Goal: Task Accomplishment & Management: Use online tool/utility

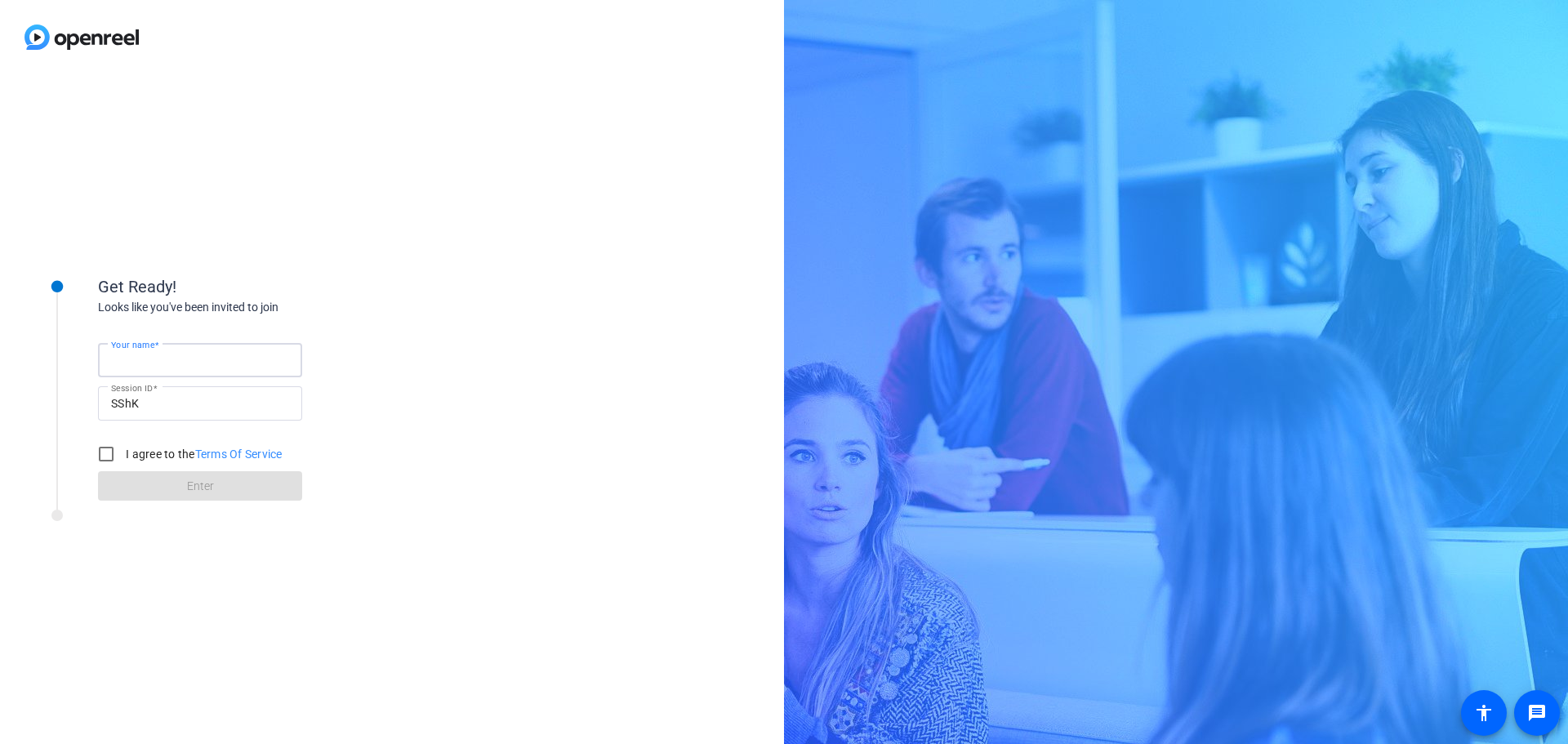
click at [215, 358] on input "Your name" at bounding box center [200, 360] width 178 height 20
type input "[PERSON_NAME]"
click at [105, 461] on input "I agree to the Terms Of Service" at bounding box center [106, 454] width 33 height 33
checkbox input "true"
click at [126, 488] on span at bounding box center [200, 485] width 204 height 39
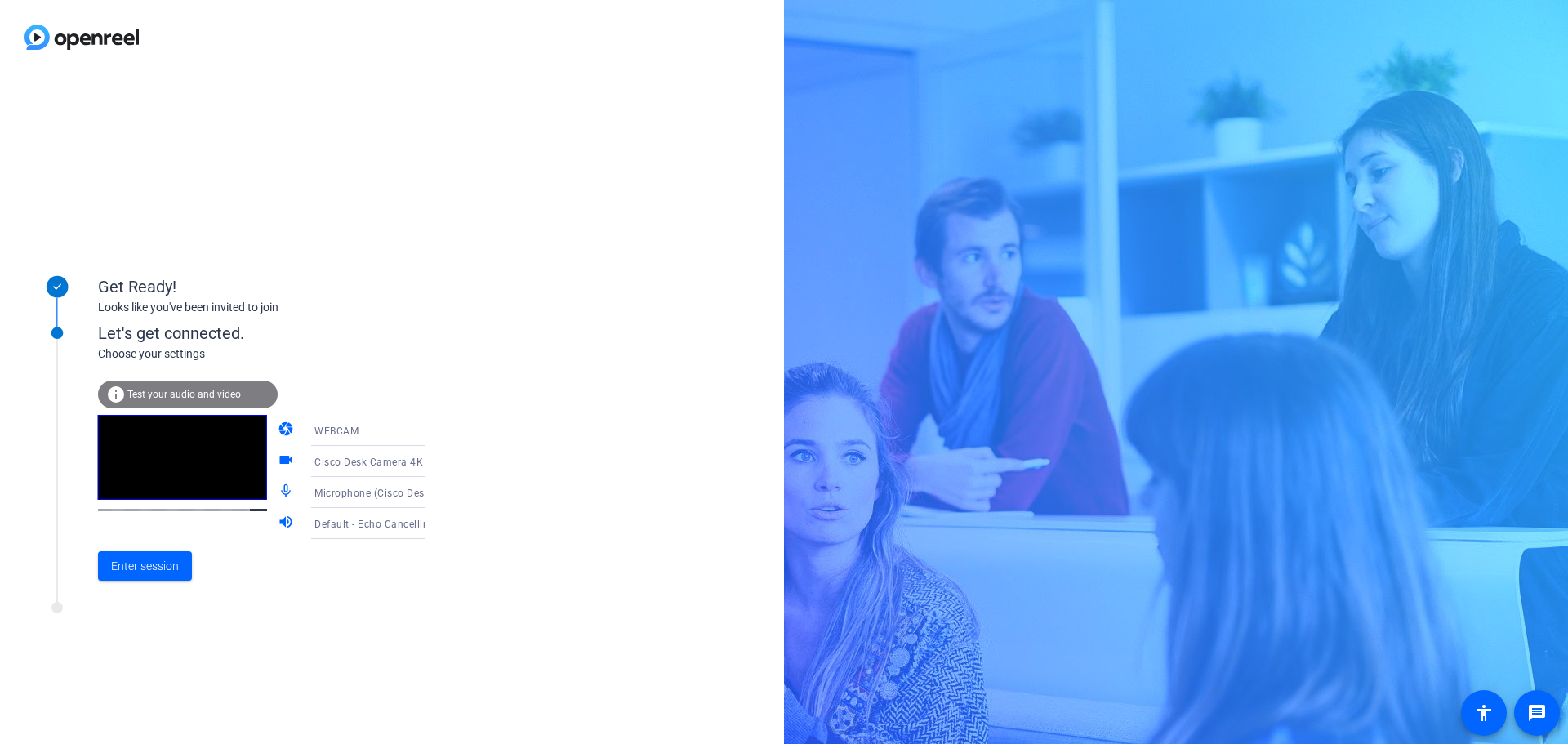
click at [395, 527] on span "Default - Echo Cancelling Speakerphone (Poly Studio P15 Audio) (095d:9290)" at bounding box center [500, 523] width 371 height 13
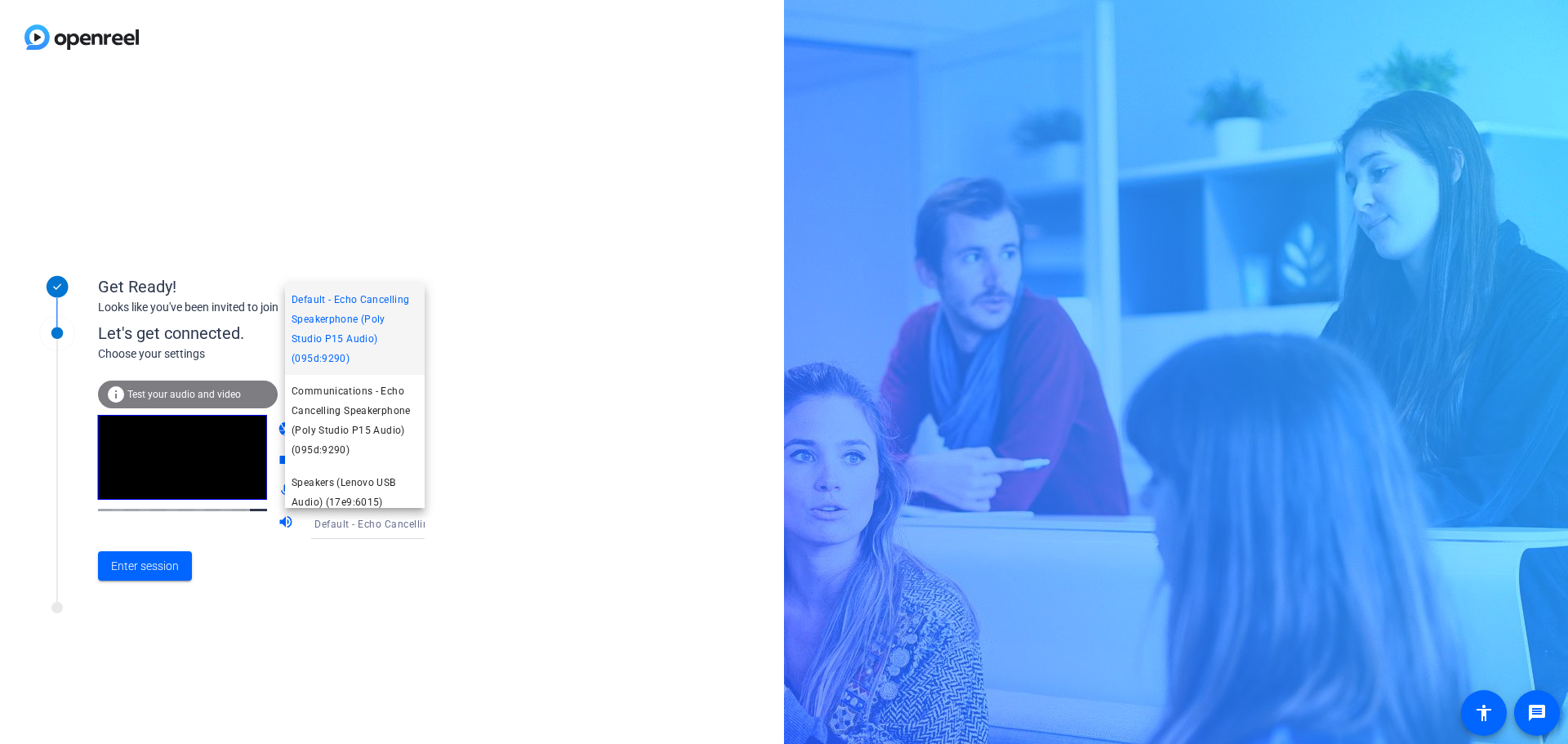
click at [516, 526] on div at bounding box center [784, 372] width 1568 height 744
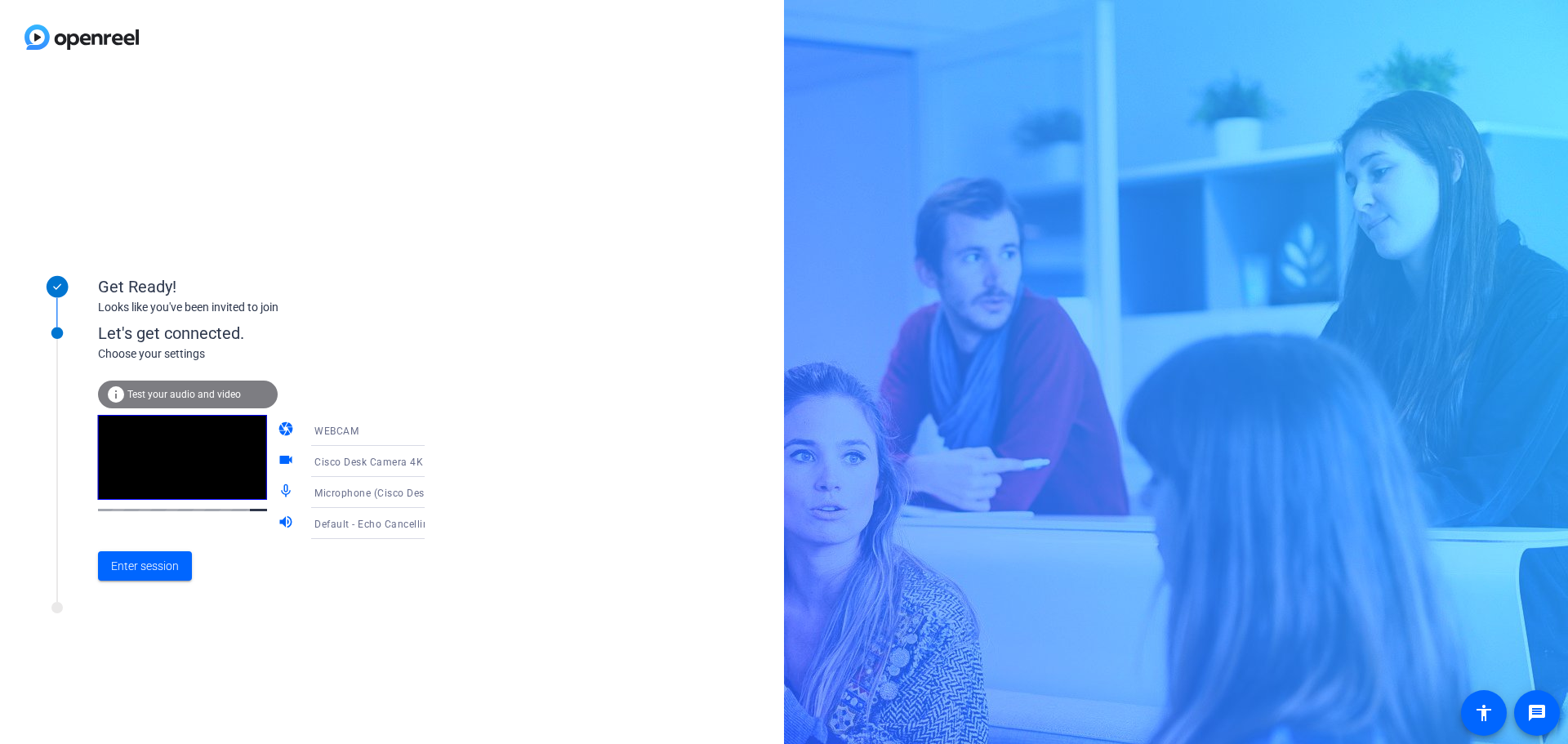
click at [184, 395] on span "Test your audio and video" at bounding box center [184, 394] width 113 height 11
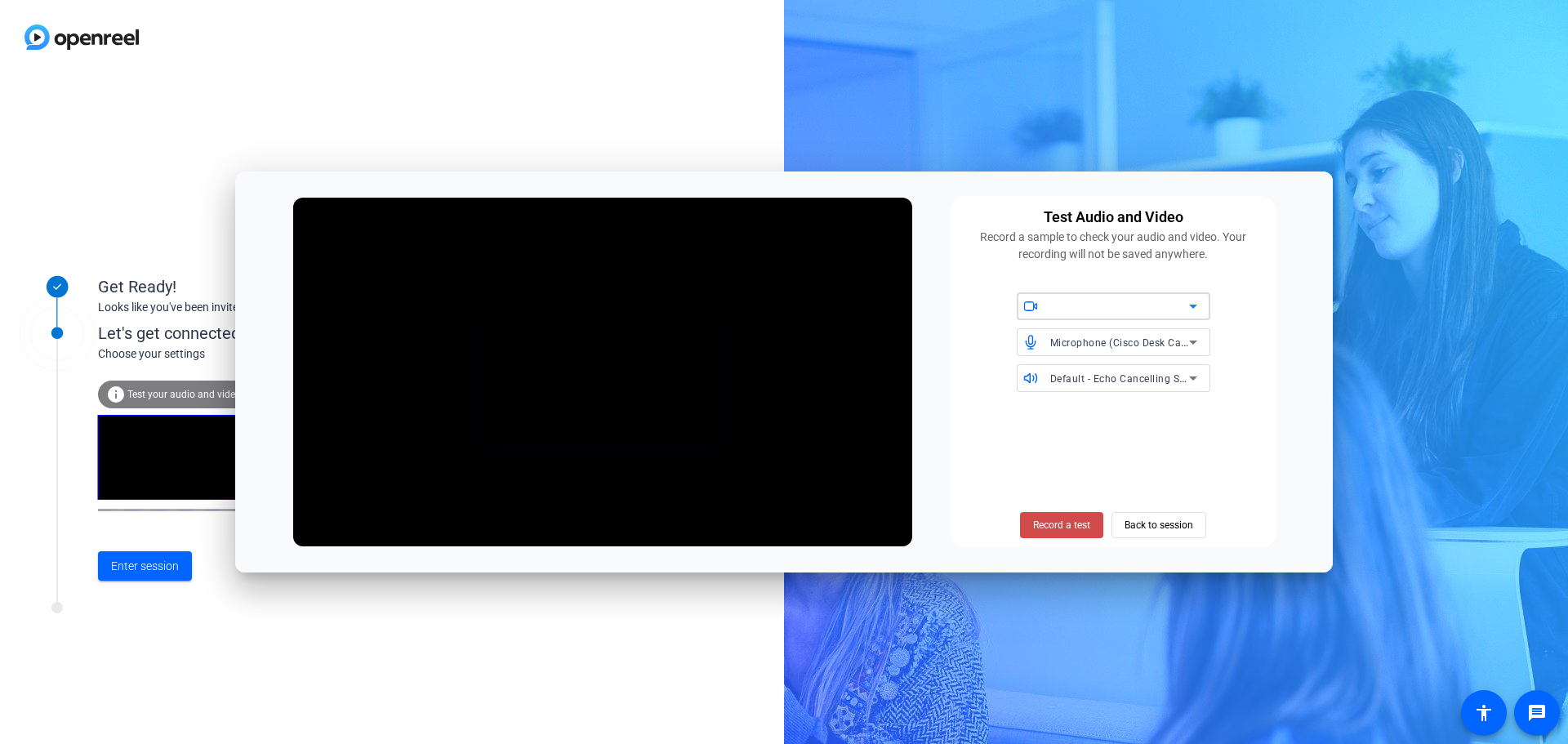
click at [1076, 518] on span "Record a test" at bounding box center [1061, 525] width 57 height 15
click at [1079, 518] on span "Stop Testing (6s)" at bounding box center [1062, 525] width 74 height 15
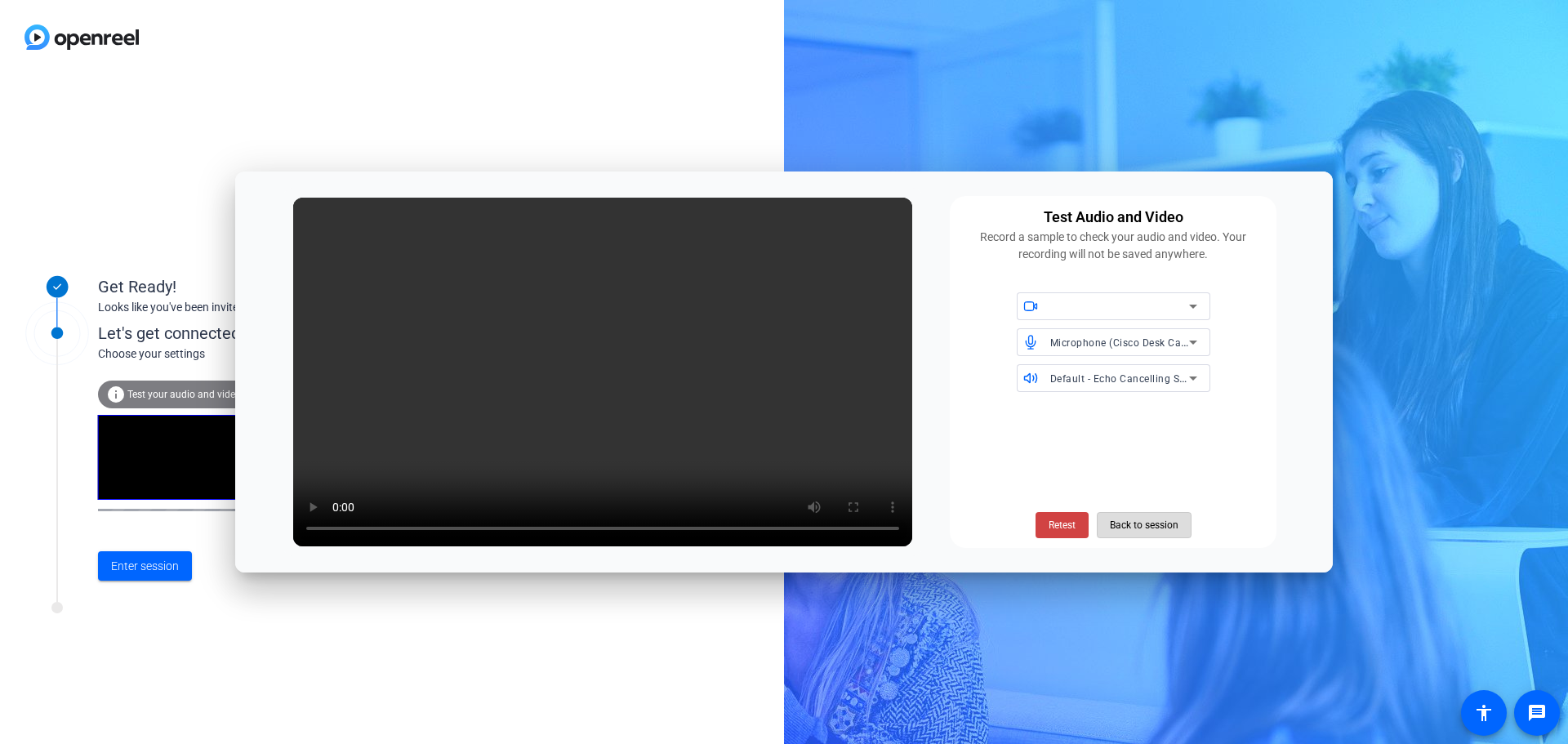
click at [1123, 523] on span "Back to session" at bounding box center [1144, 525] width 68 height 31
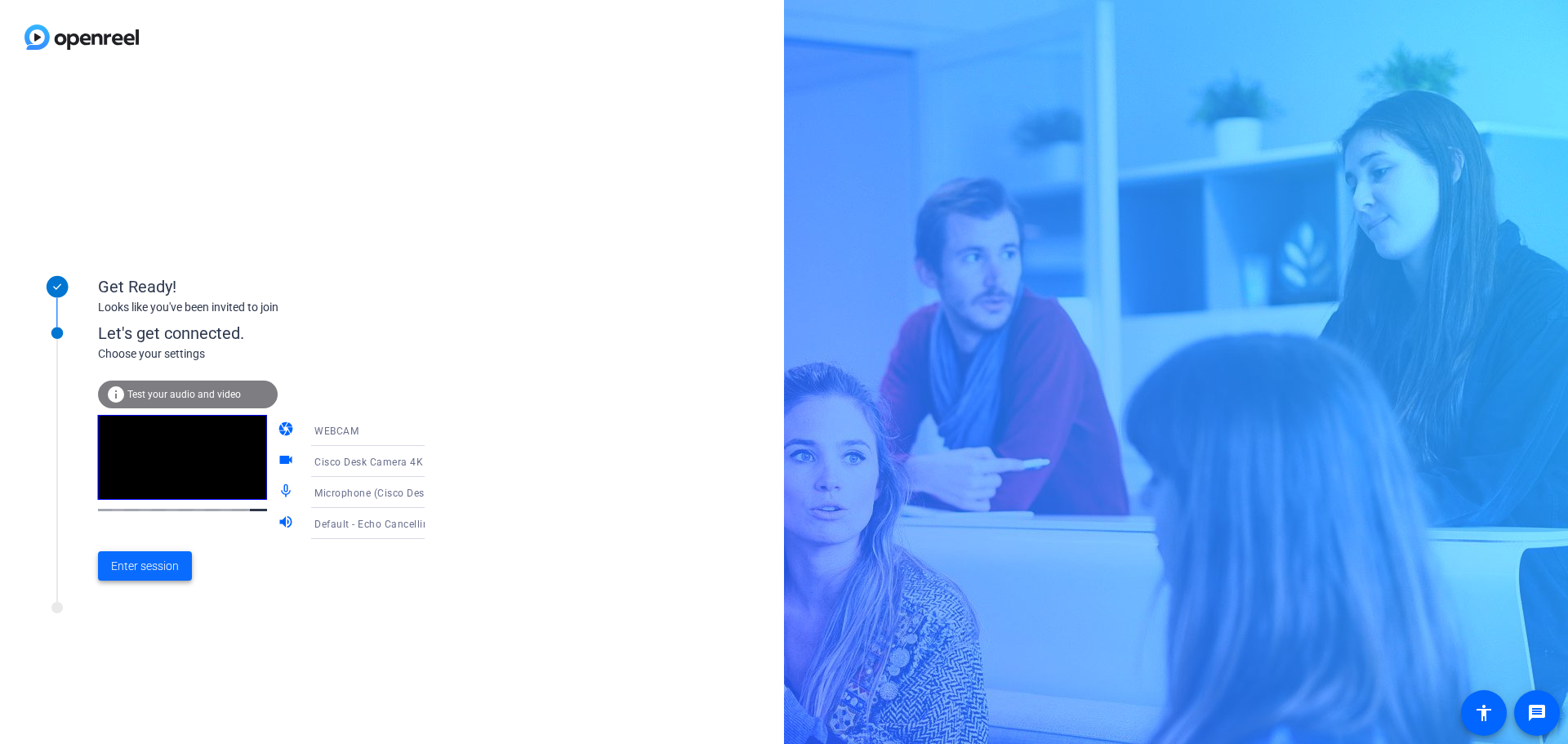
click at [148, 561] on span "Enter session" at bounding box center [145, 566] width 68 height 17
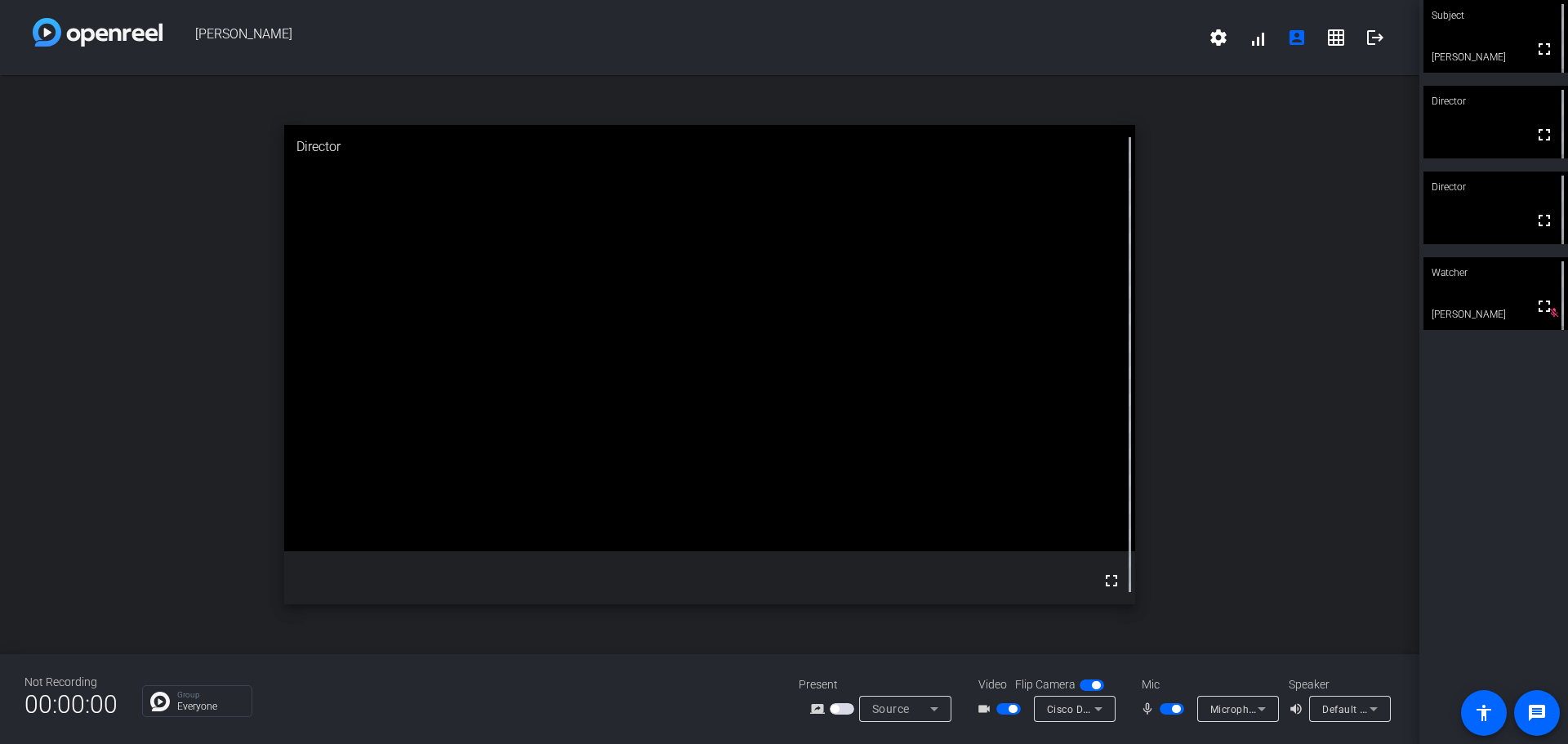
click at [1264, 709] on icon at bounding box center [1261, 709] width 8 height 4
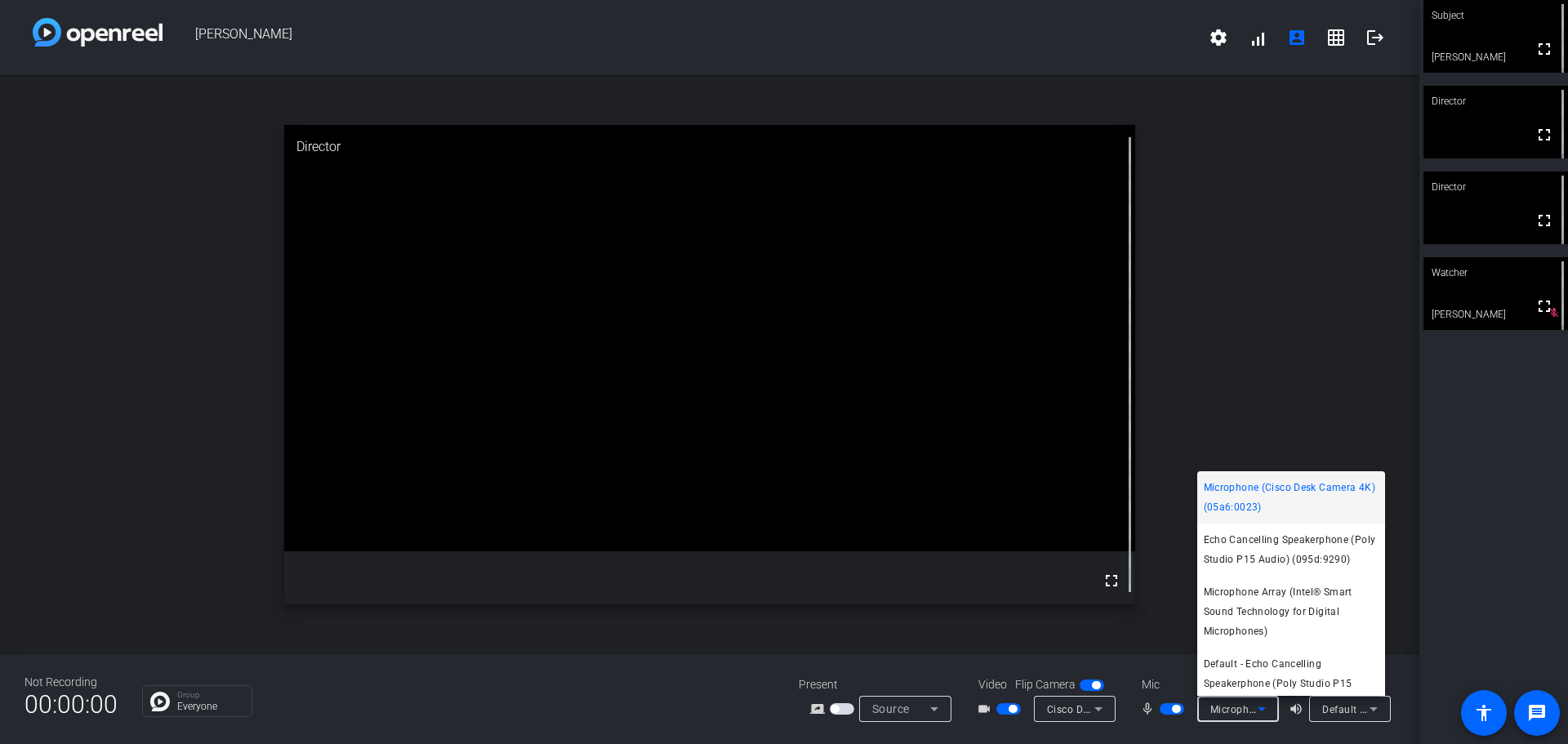
click at [1290, 732] on div at bounding box center [784, 372] width 1568 height 744
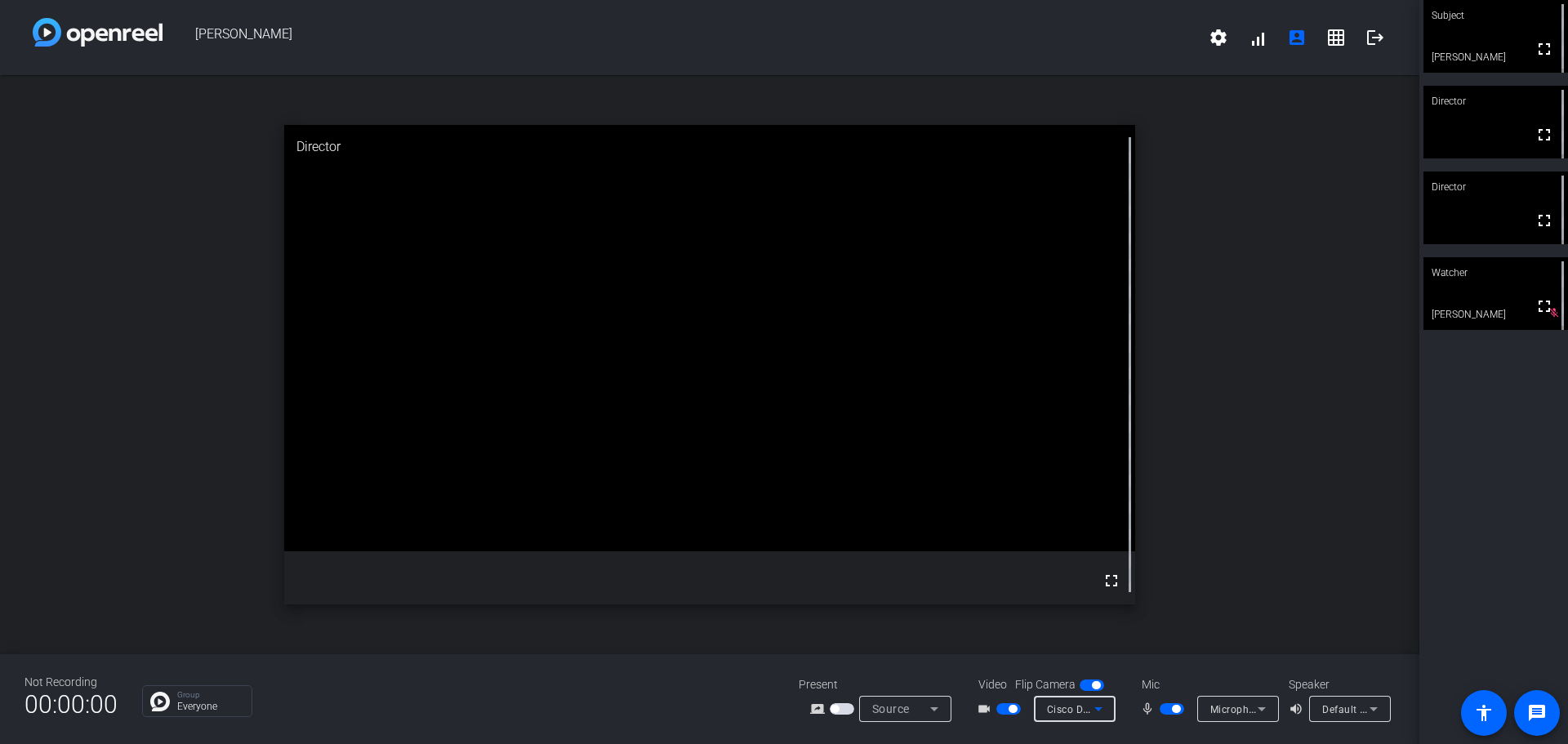
click at [1092, 706] on icon at bounding box center [1098, 708] width 20 height 20
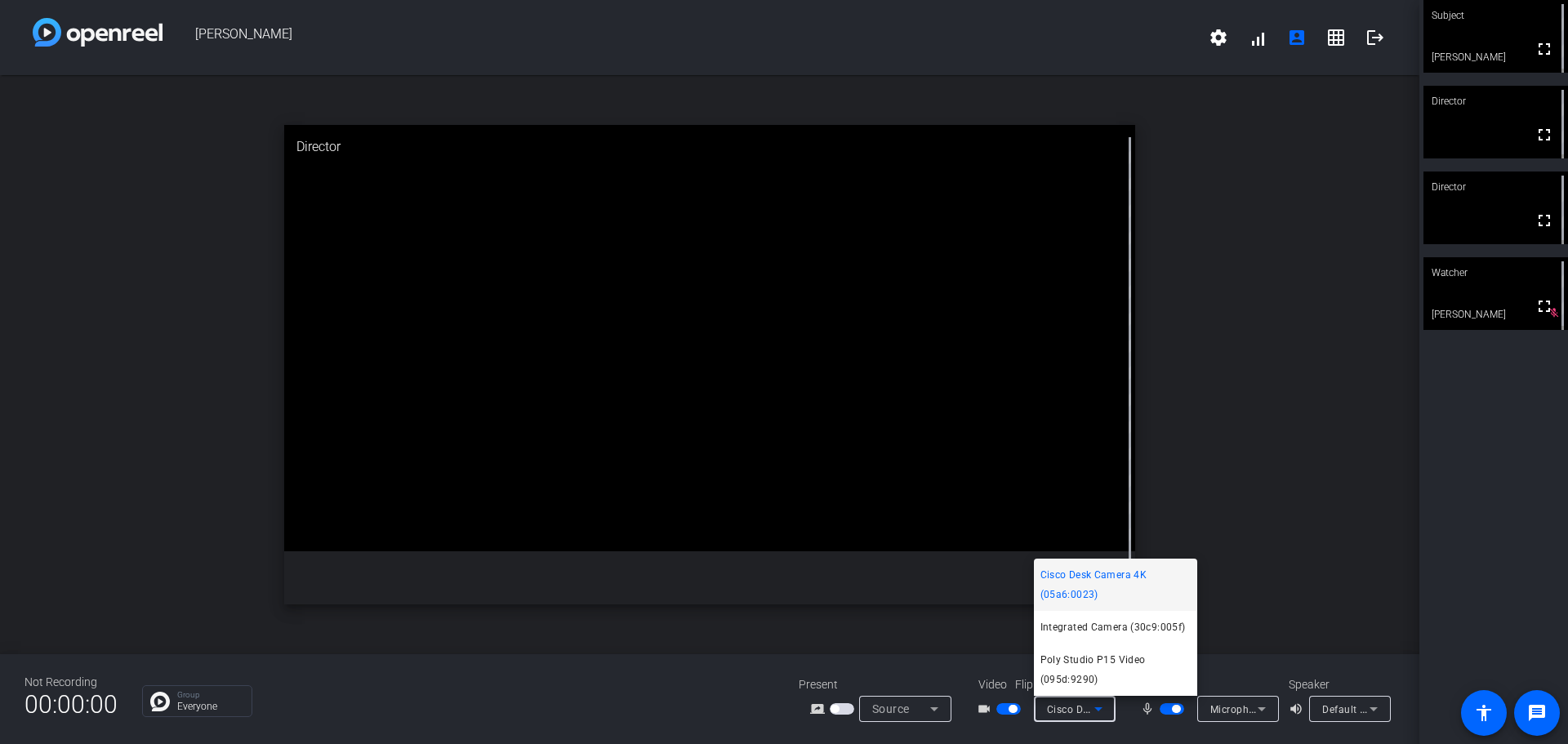
click at [1141, 726] on div at bounding box center [784, 372] width 1568 height 744
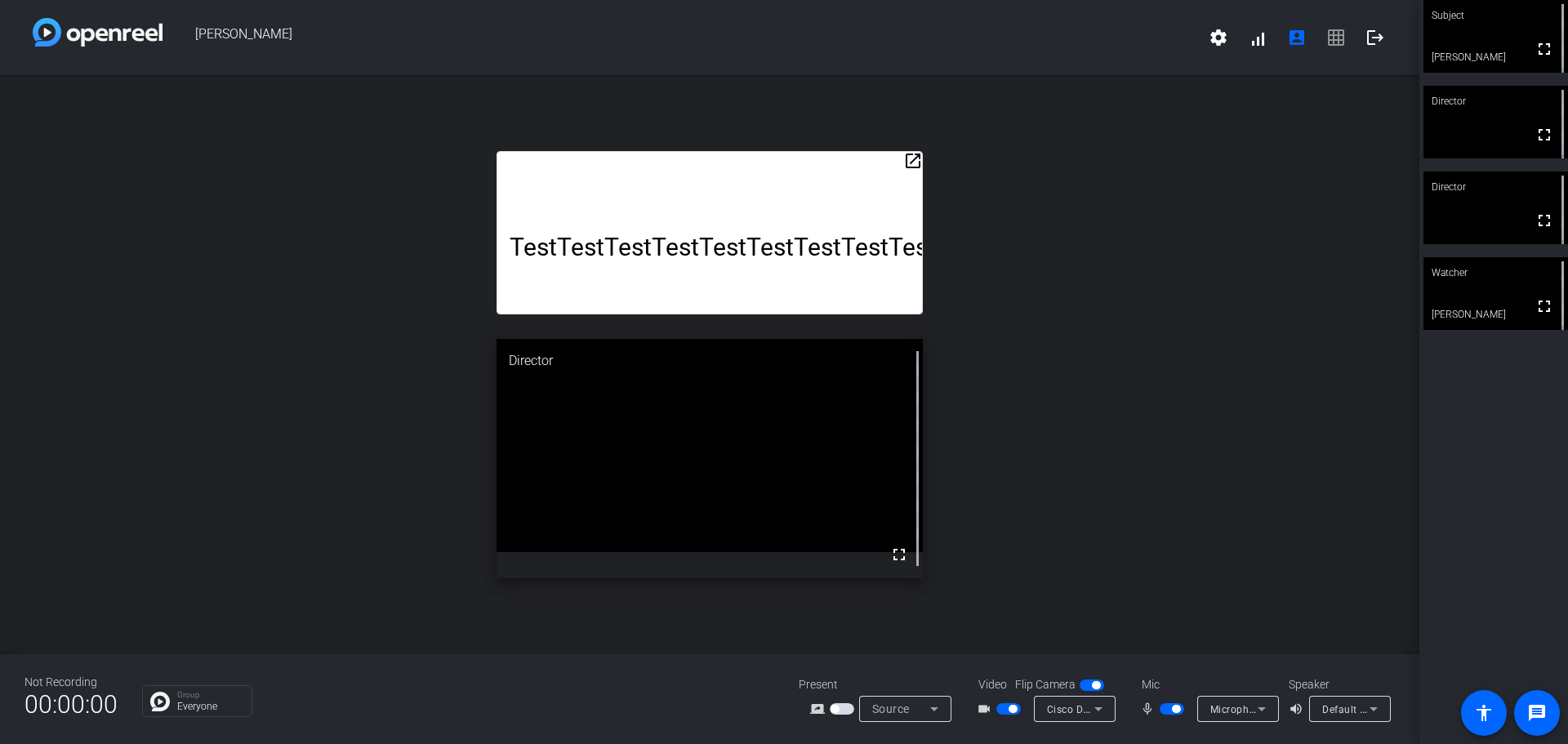
click at [913, 160] on mat-icon "open_in_new" at bounding box center [913, 160] width 20 height 20
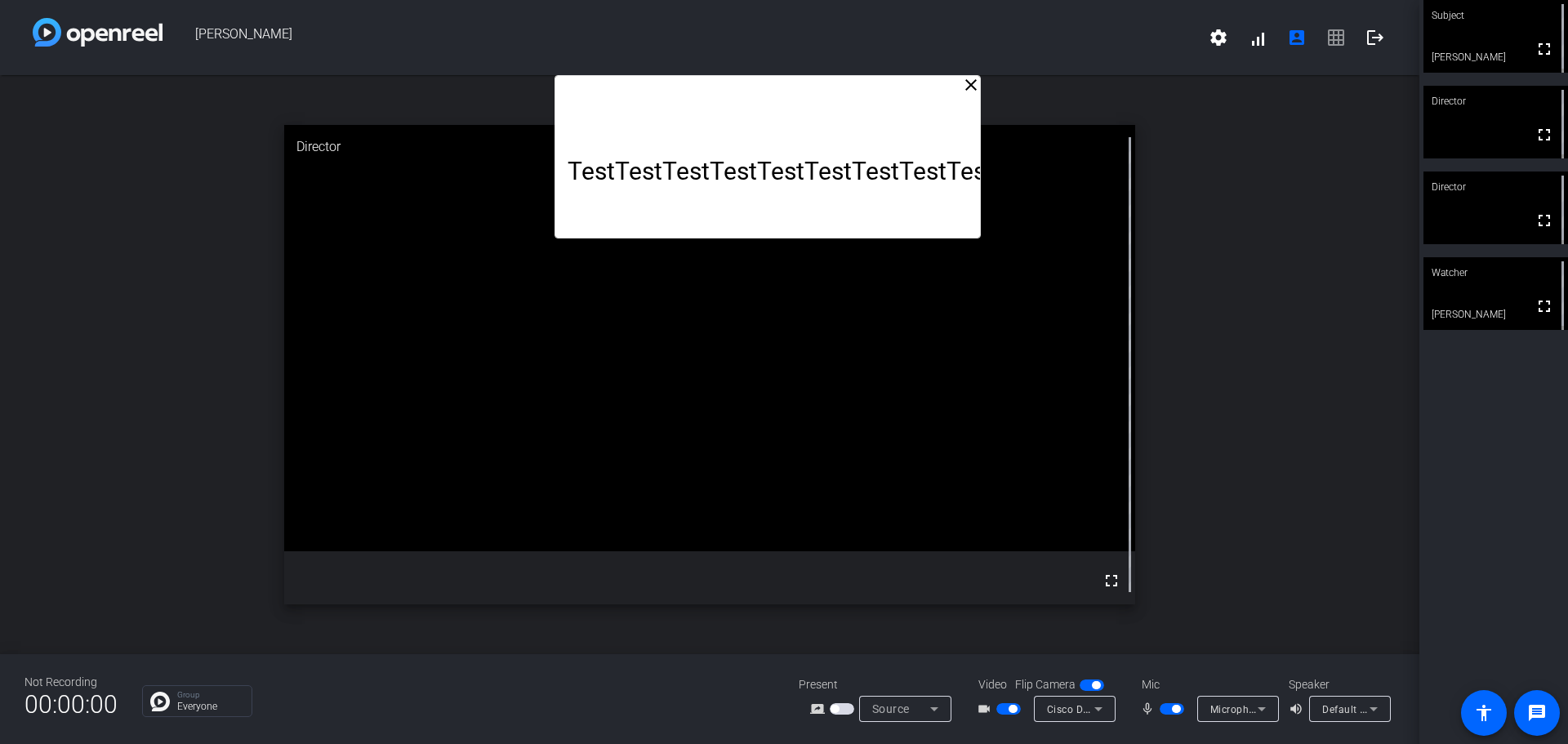
drag, startPoint x: 829, startPoint y: 105, endPoint x: 887, endPoint y: -16, distance: 134.2
click at [887, 0] on html "Accessibility Screen-Reader Guide, Feedback, and Issue Reporting | New window B…" at bounding box center [784, 372] width 1568 height 744
drag, startPoint x: 1312, startPoint y: 0, endPoint x: 968, endPoint y: 83, distance: 353.9
click at [968, 83] on mat-icon "close" at bounding box center [971, 85] width 20 height 20
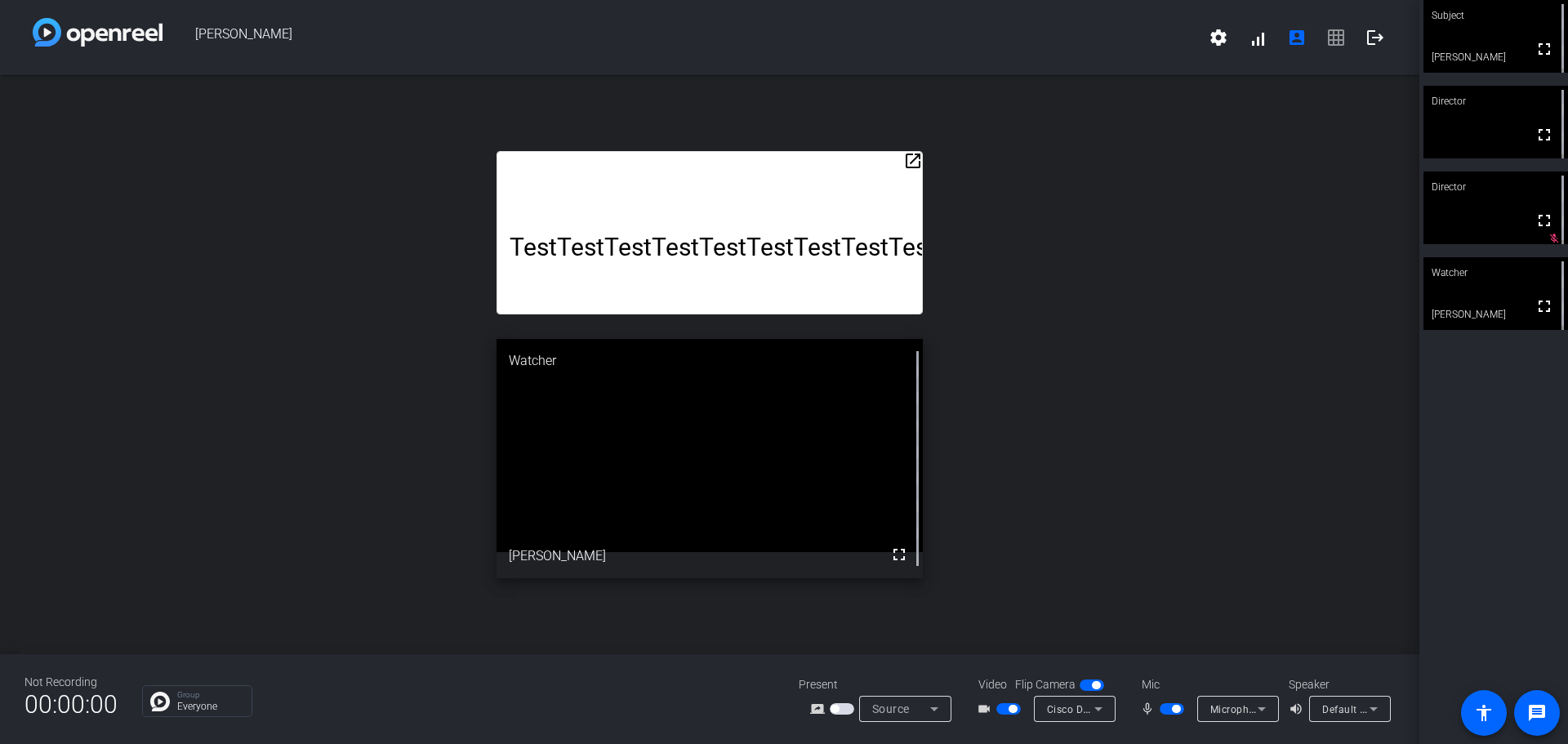
click at [916, 155] on mat-icon "open_in_new" at bounding box center [913, 160] width 20 height 20
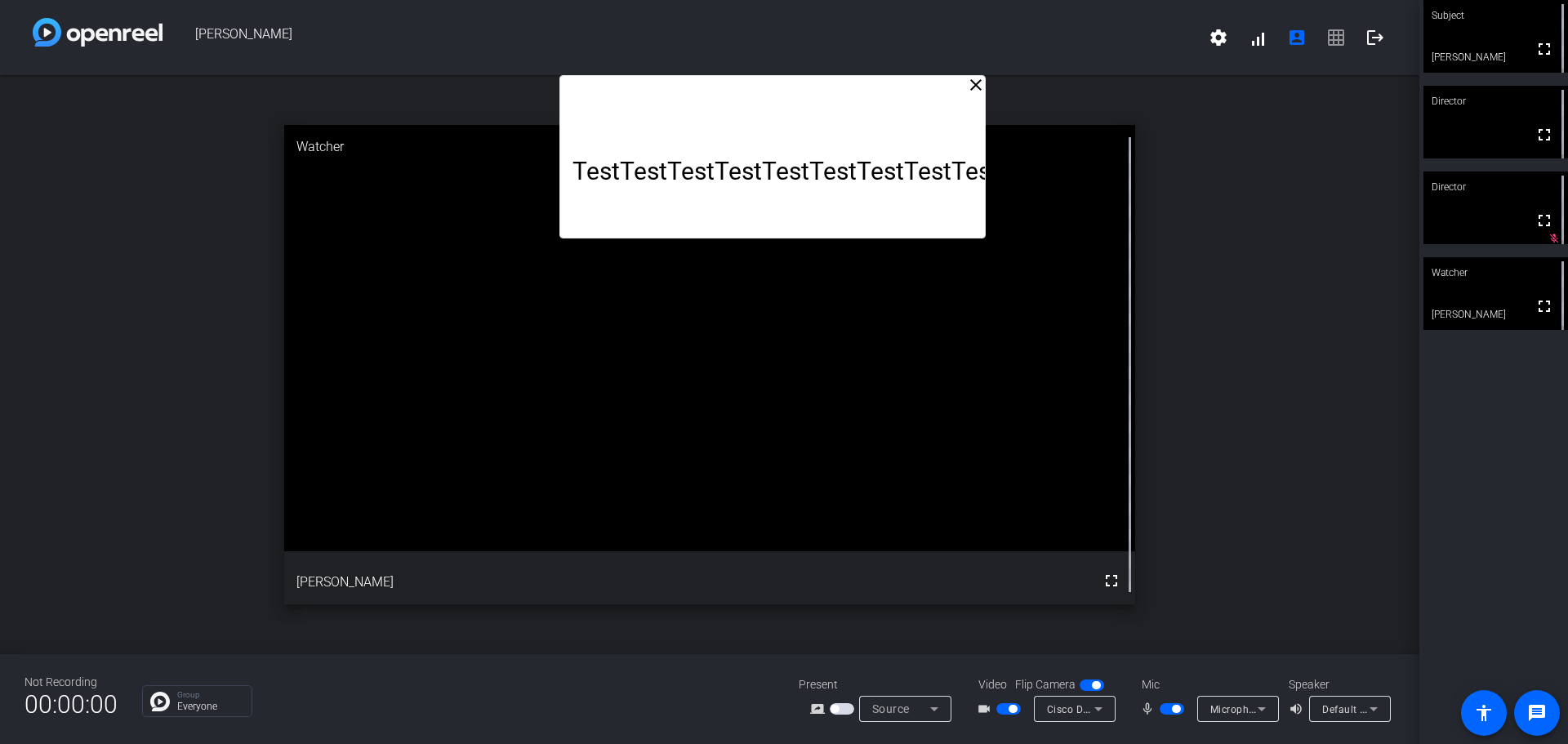
drag, startPoint x: 823, startPoint y: 101, endPoint x: 886, endPoint y: -32, distance: 147.2
click at [886, 0] on html "Accessibility Screen-Reader Guide, Feedback, and Issue Reporting | New window B…" at bounding box center [784, 372] width 1568 height 744
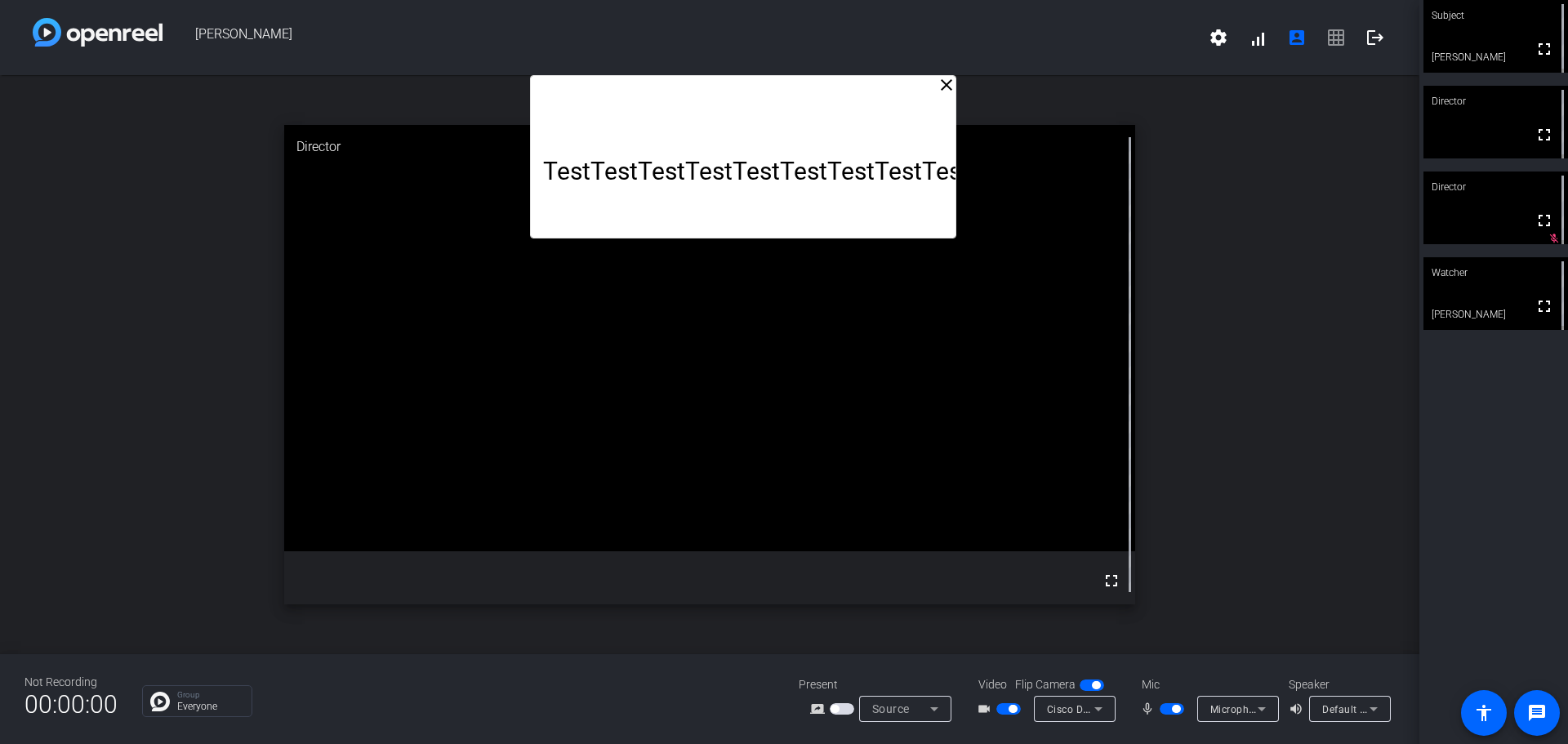
drag, startPoint x: 914, startPoint y: 87, endPoint x: 885, endPoint y: 84, distance: 29.2
click at [885, 84] on div "TestTestTestTestTestTestTestTestTestTestTestTestTestTestTestTestTestTestTestTes…" at bounding box center [742, 157] width 425 height 164
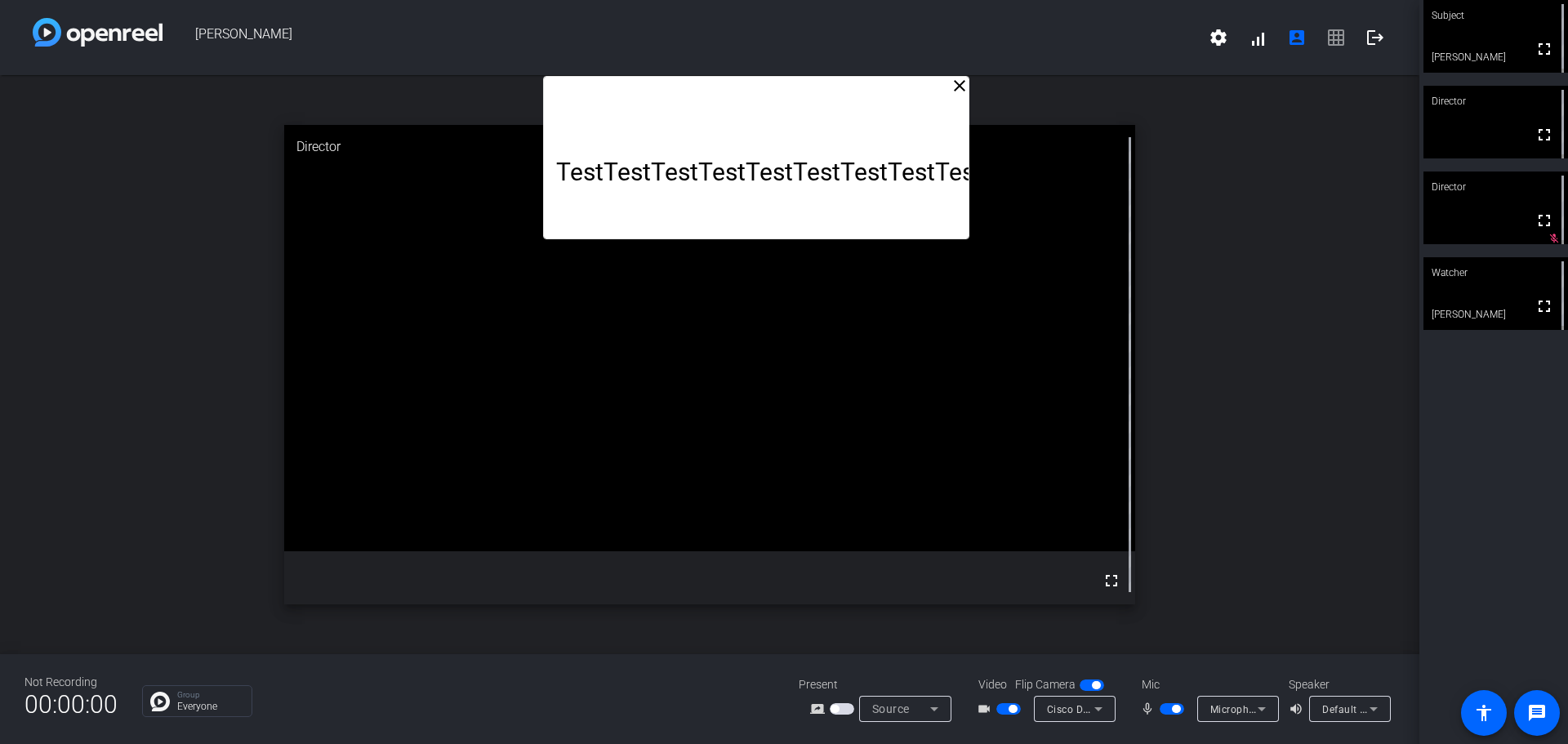
drag, startPoint x: 885, startPoint y: 84, endPoint x: 898, endPoint y: 85, distance: 13.0
click at [898, 85] on div "TestTestTestTestTestTestTestTestTestTestTestTestTestTestTestTestTestTestTestTes…" at bounding box center [755, 158] width 425 height 164
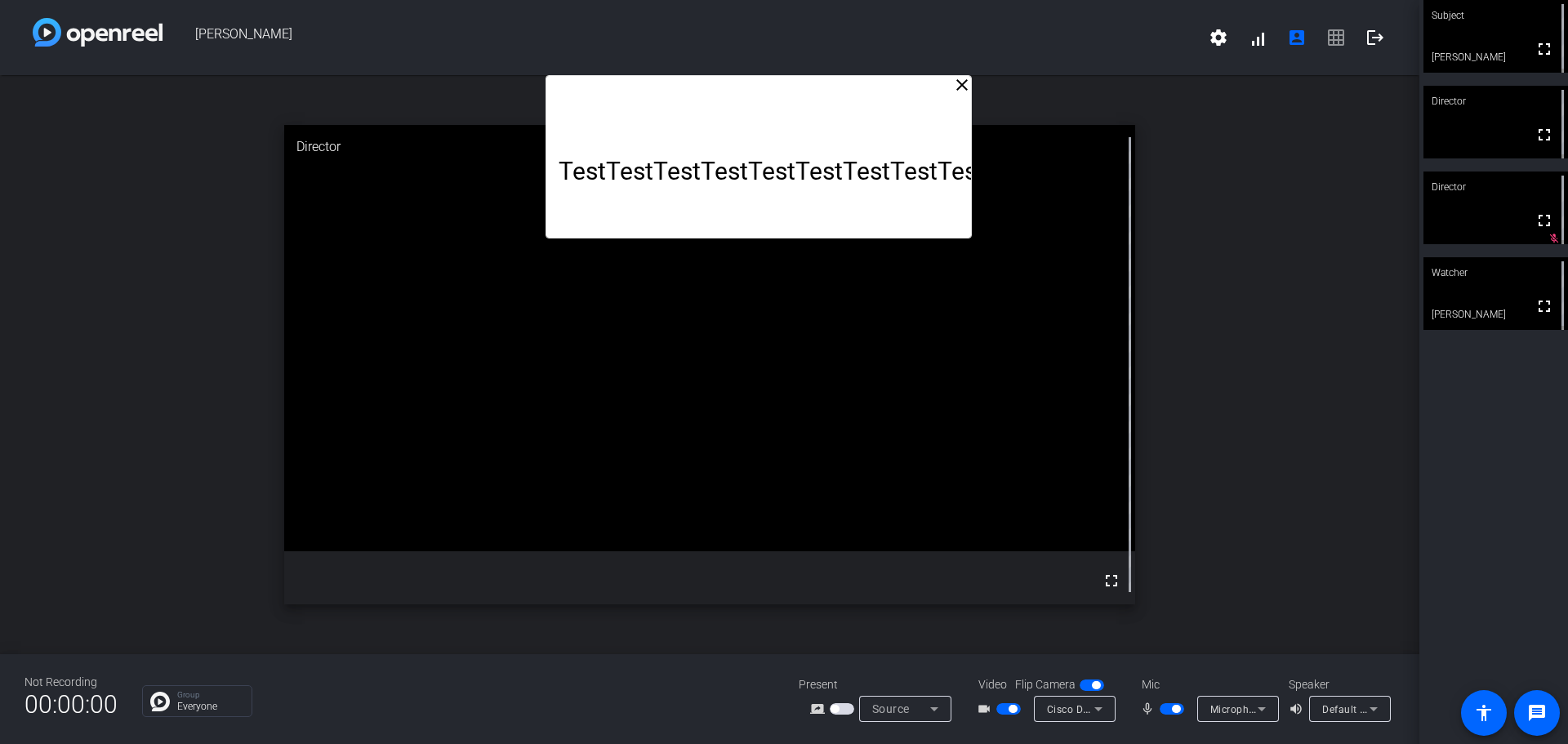
drag, startPoint x: 899, startPoint y: 85, endPoint x: 901, endPoint y: 72, distance: 13.2
click at [901, 72] on div "Brian Doherty settings signal_cellular_alt account_box grid_on logout close Tes…" at bounding box center [709, 372] width 1419 height 744
